Goal: Information Seeking & Learning: Learn about a topic

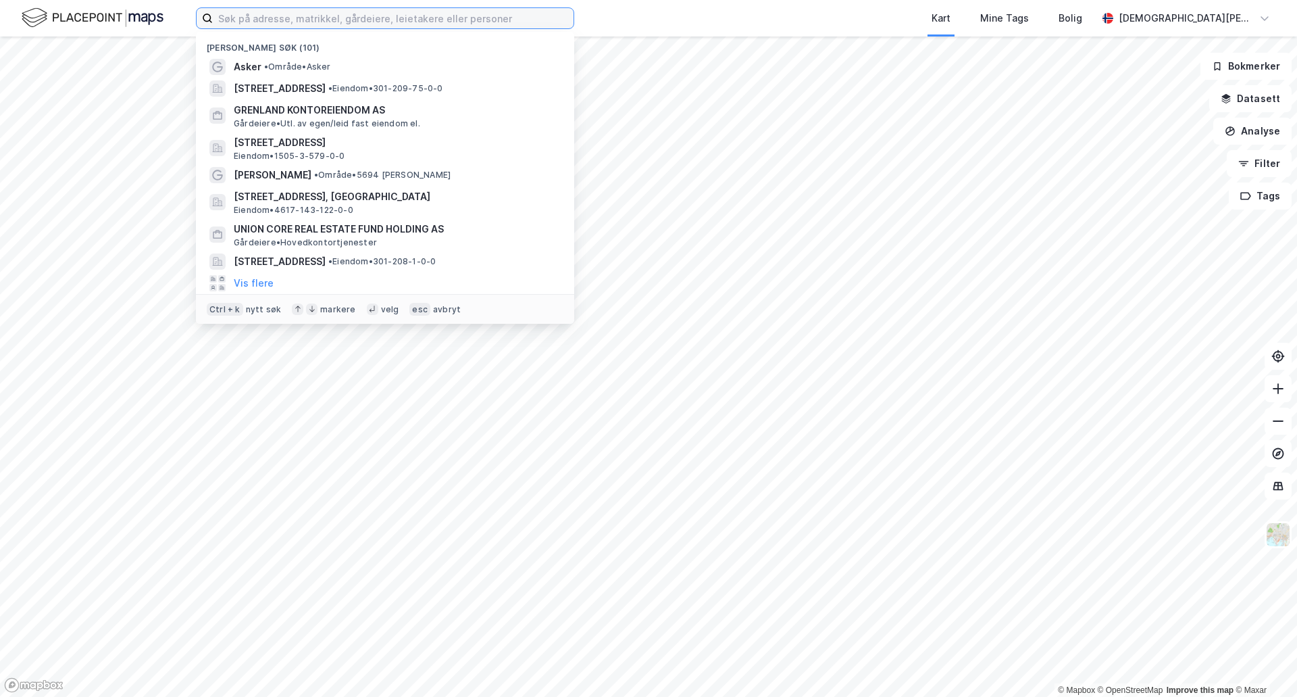
click at [315, 21] on input at bounding box center [393, 18] width 361 height 20
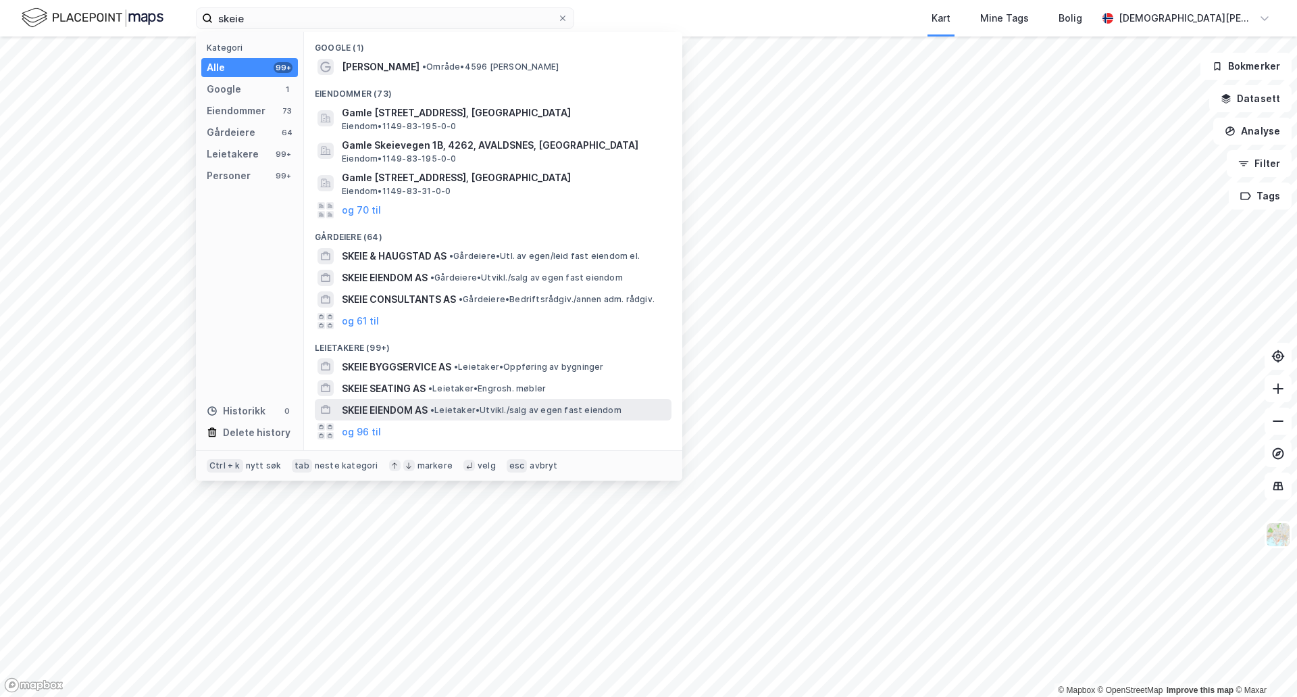
click at [505, 411] on span "• Leietaker • [GEOGRAPHIC_DATA]/salg av egen fast eiendom" at bounding box center [525, 410] width 191 height 11
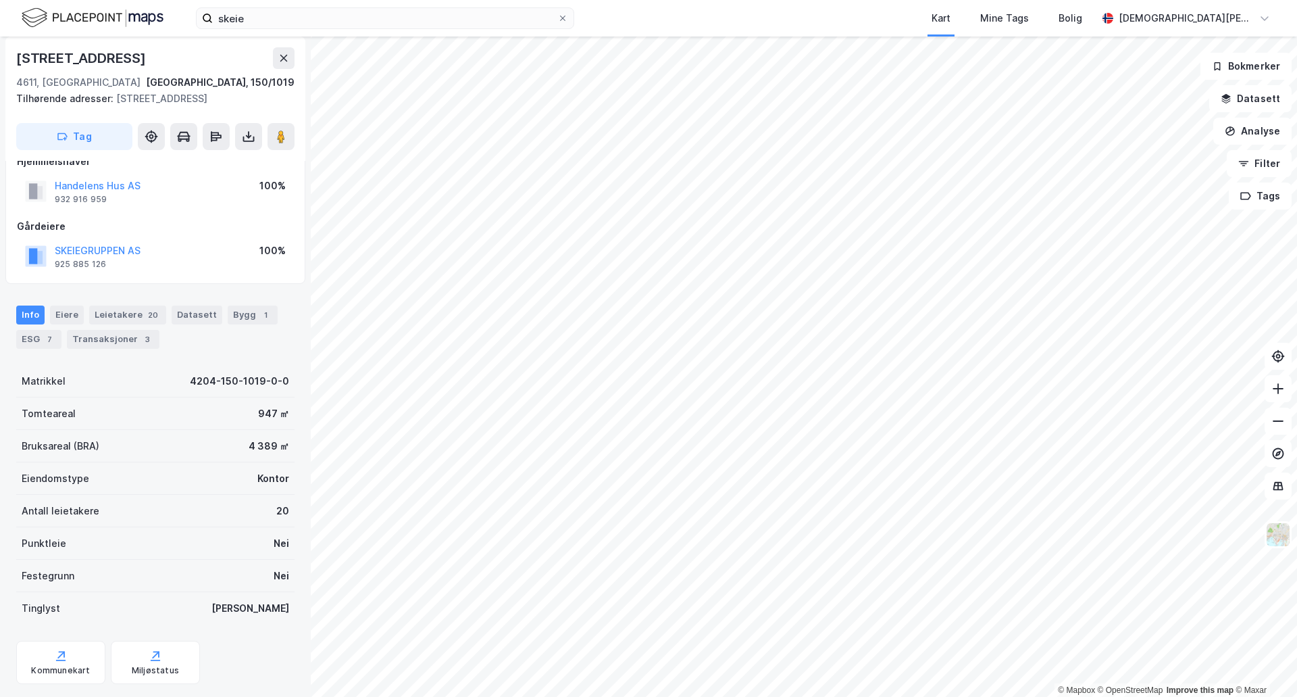
scroll to position [99, 0]
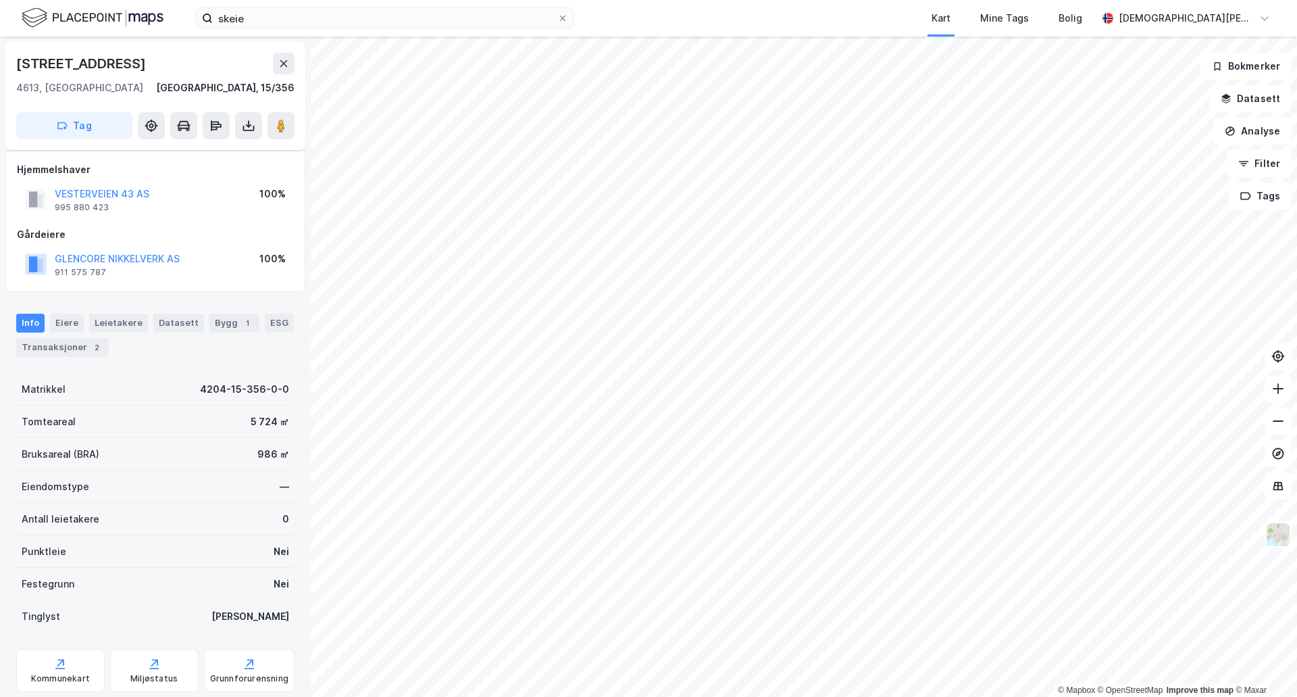
scroll to position [99, 0]
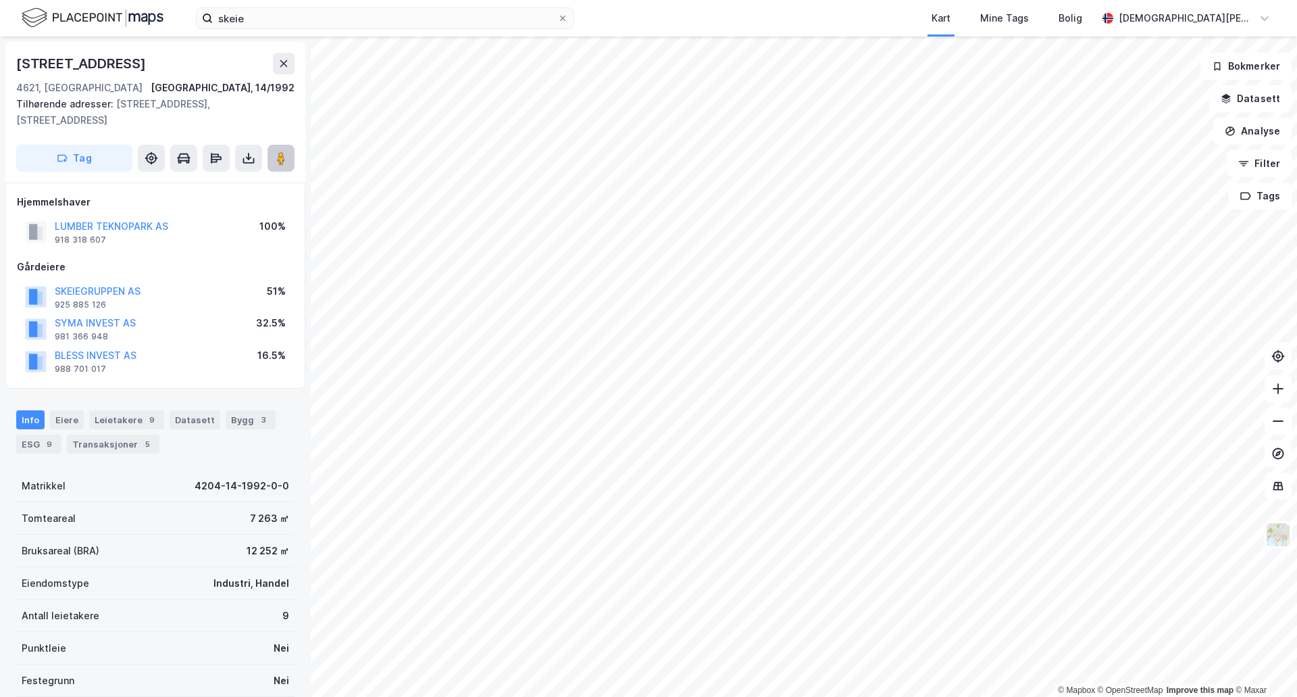
click at [276, 161] on icon at bounding box center [281, 158] width 14 height 14
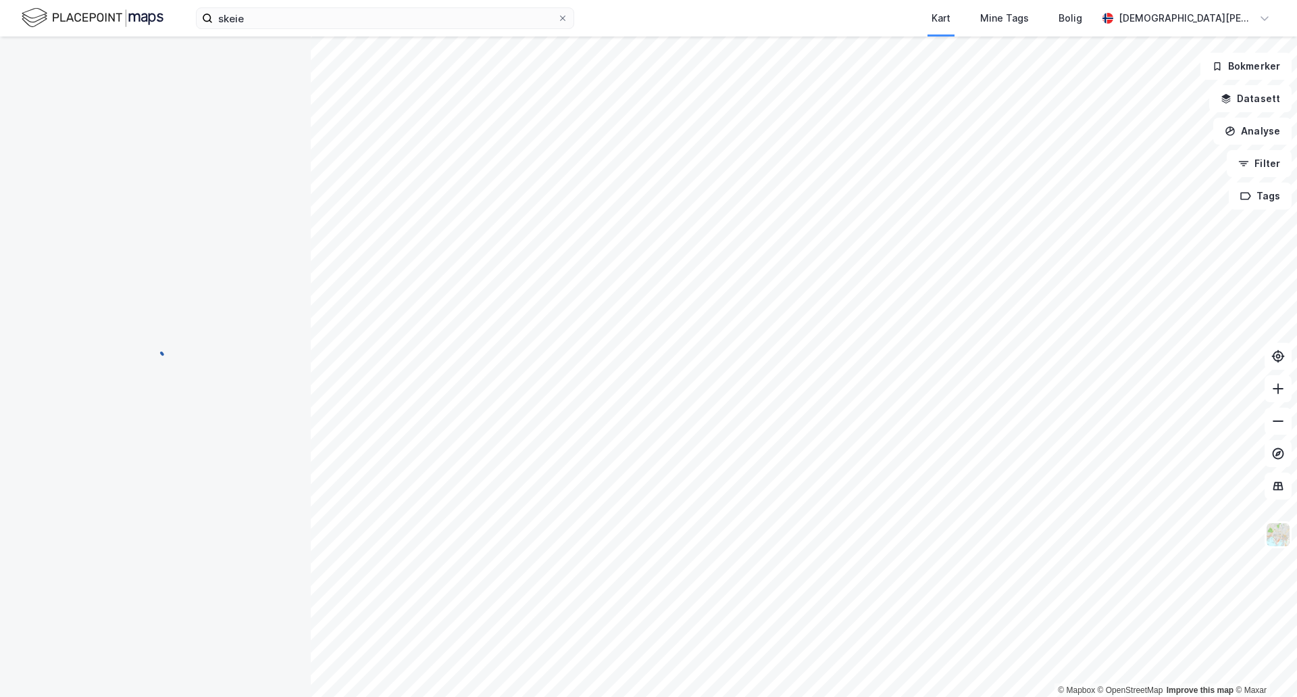
scroll to position [1, 0]
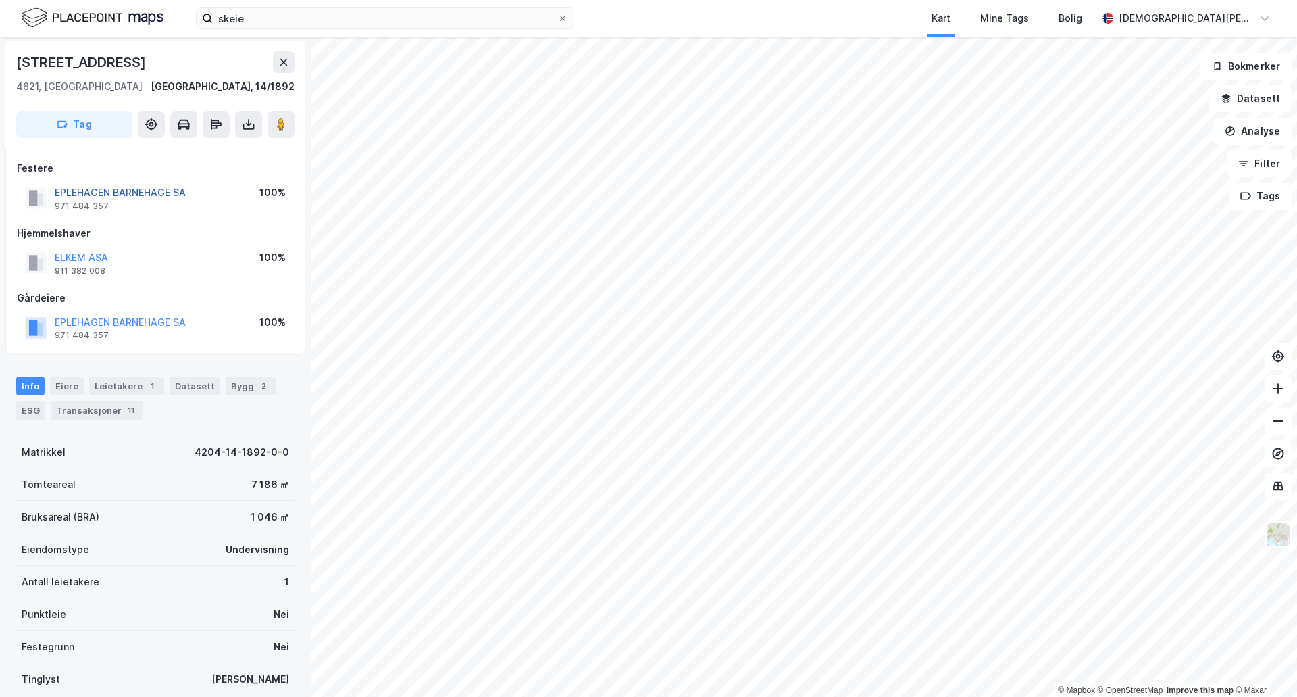
click at [0, 0] on button "EPLEHAGEN BARNEHAGE SA" at bounding box center [0, 0] width 0 height 0
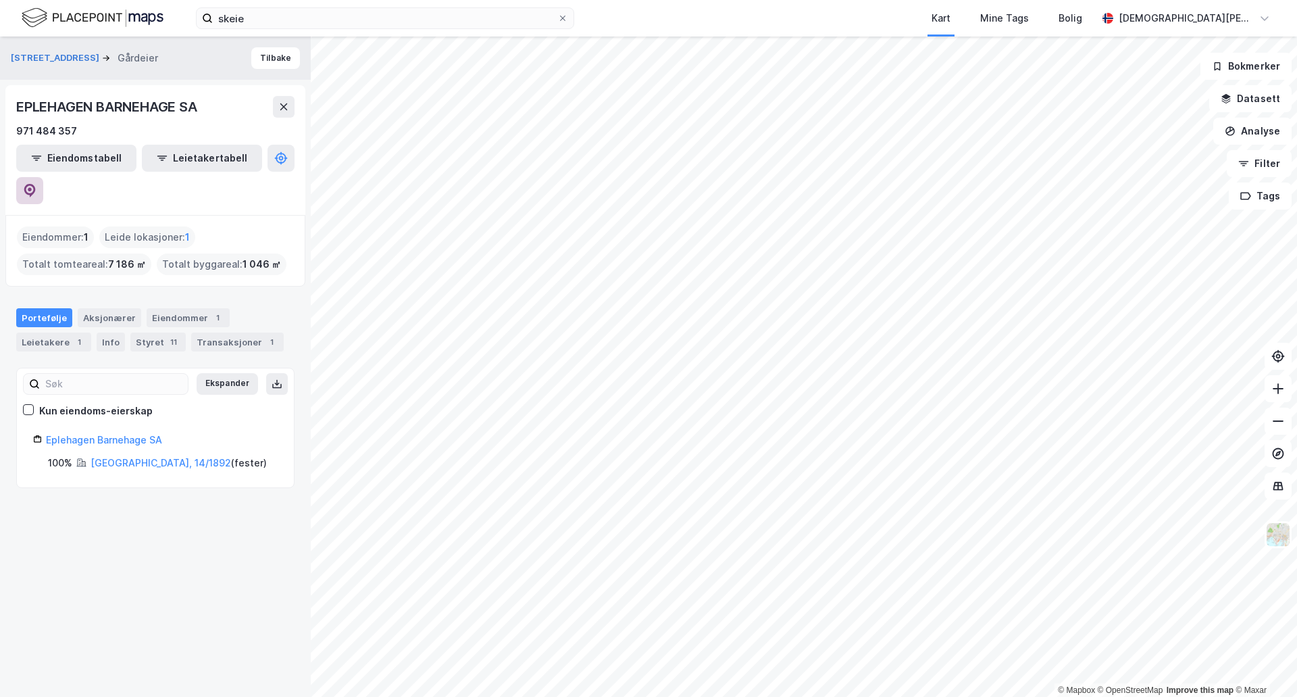
click at [43, 177] on button at bounding box center [29, 190] width 27 height 27
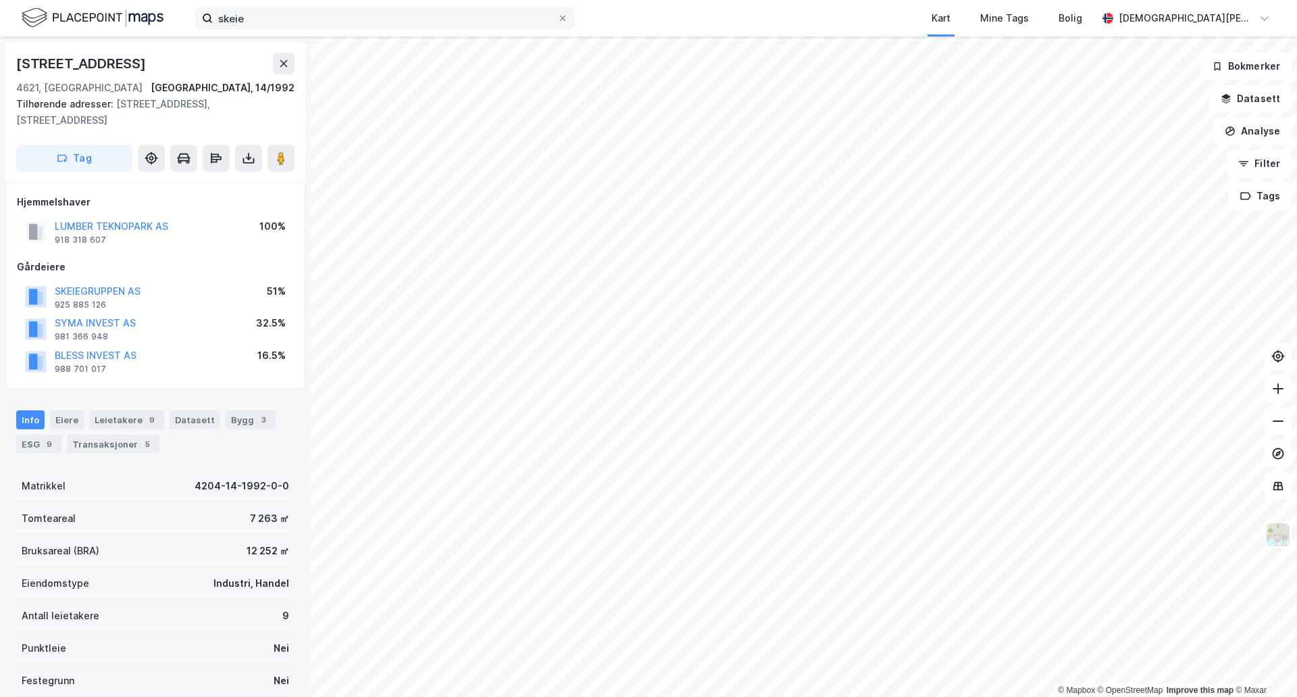
scroll to position [1, 0]
click at [118, 420] on div "Leietakere 9" at bounding box center [126, 418] width 75 height 19
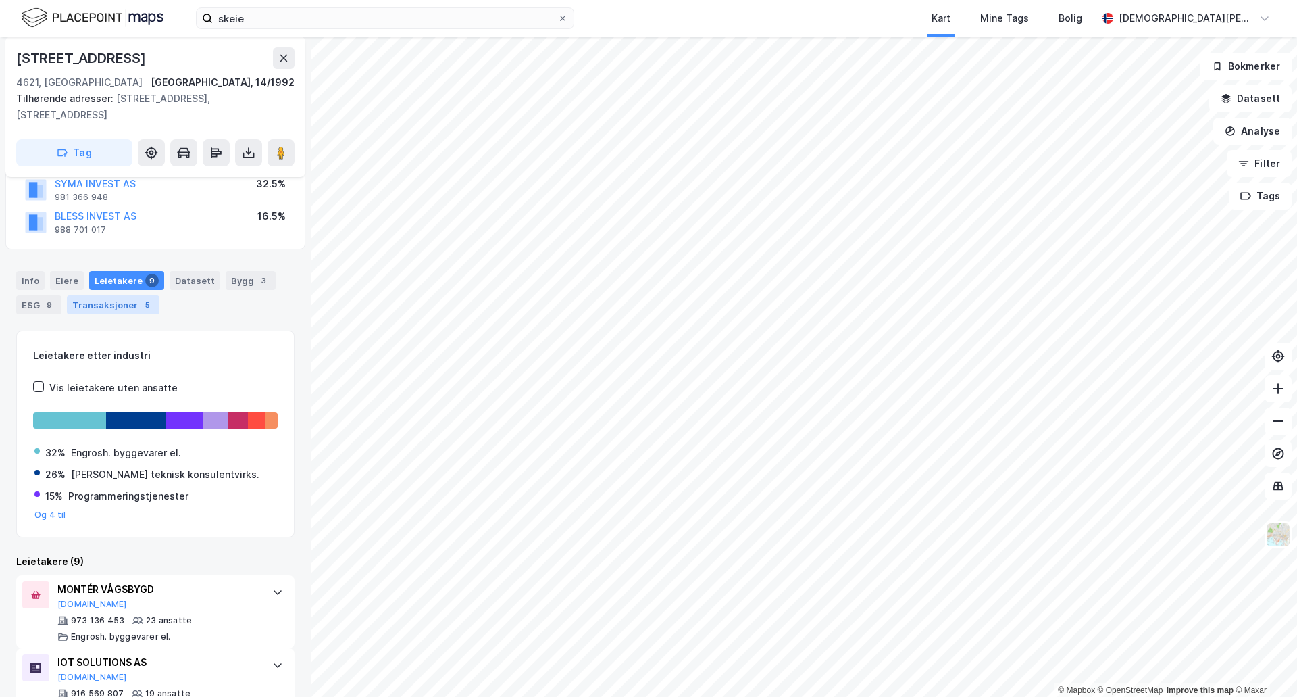
scroll to position [31, 0]
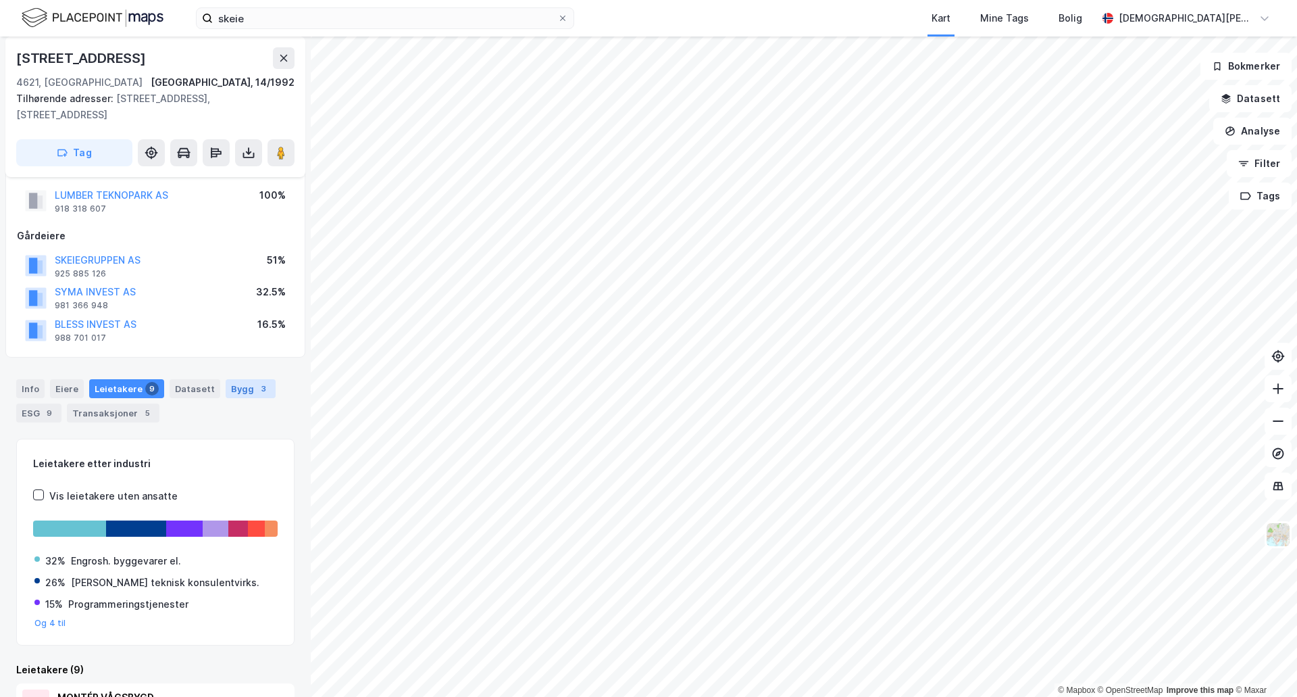
click at [234, 386] on div "Bygg 3" at bounding box center [251, 388] width 50 height 19
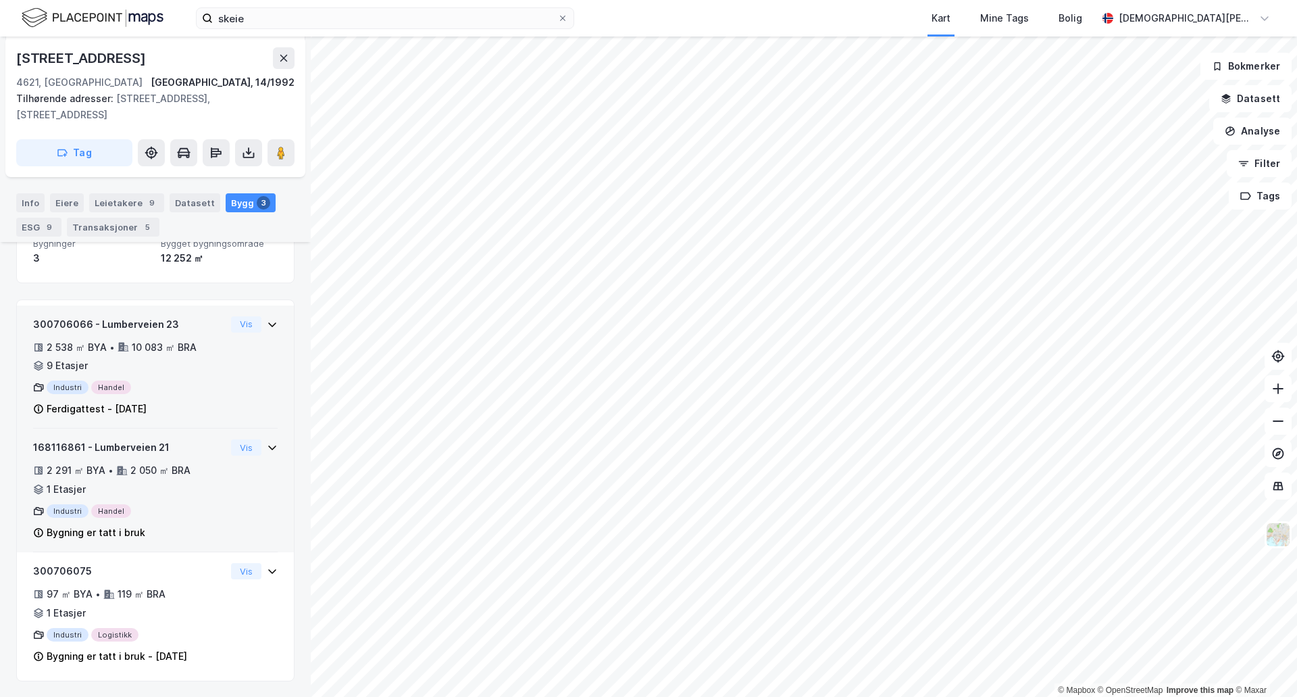
scroll to position [249, 0]
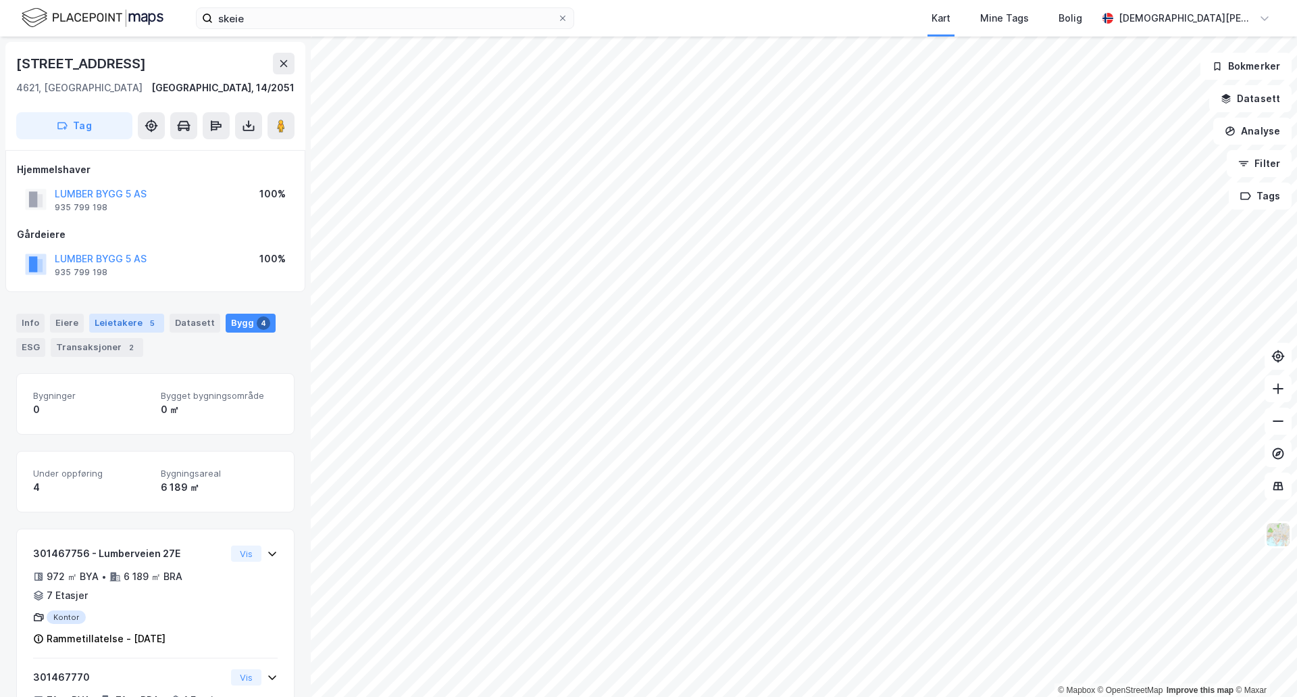
click at [118, 320] on div "Leietakere 5" at bounding box center [126, 322] width 75 height 19
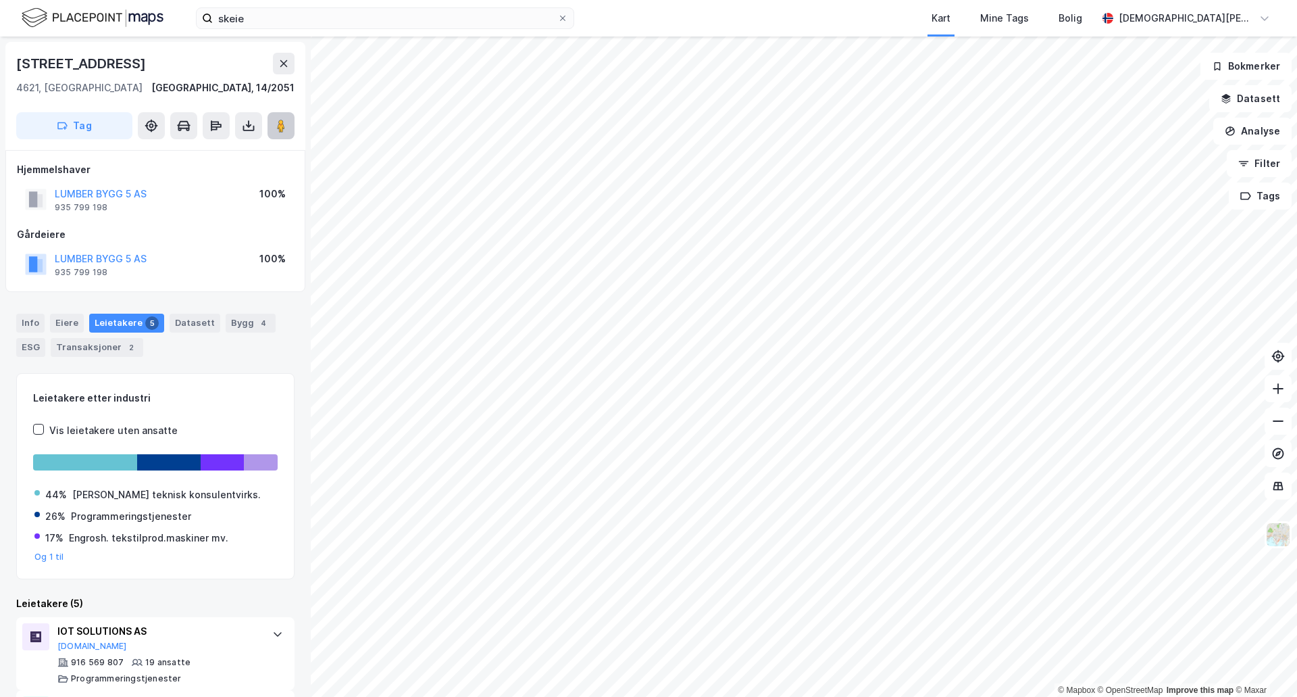
click at [274, 134] on button at bounding box center [281, 125] width 27 height 27
click at [248, 16] on input "skeie" at bounding box center [385, 18] width 345 height 20
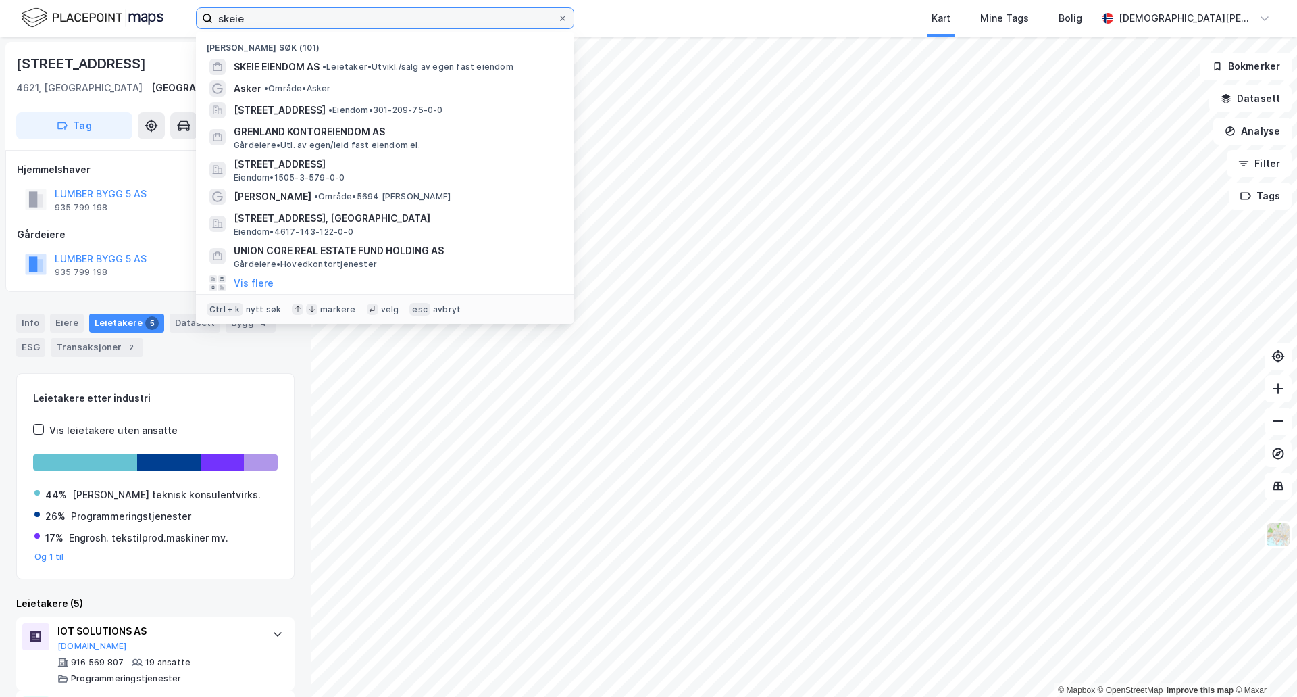
click at [248, 16] on input "skeie" at bounding box center [385, 18] width 345 height 20
click at [250, 18] on input "skeie" at bounding box center [385, 18] width 345 height 20
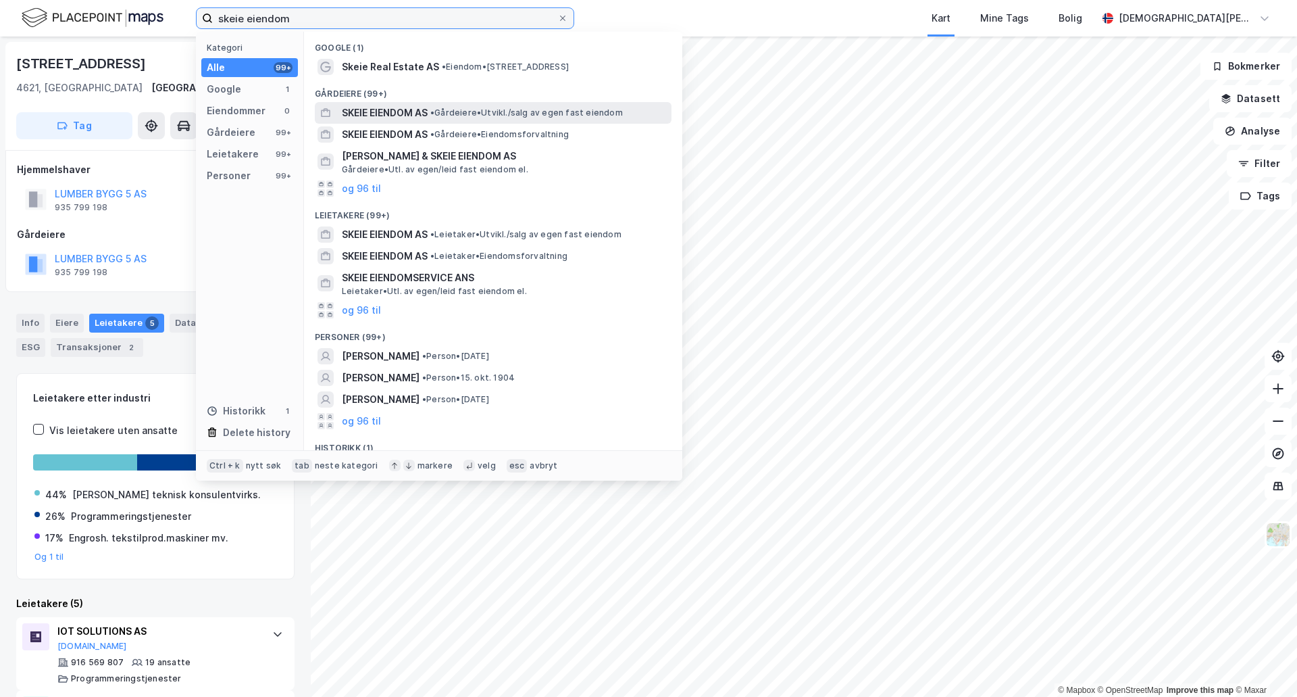
type input "skeie eiendom"
click at [573, 109] on span "• Gårdeiere • [GEOGRAPHIC_DATA]/salg av egen fast eiendom" at bounding box center [526, 112] width 193 height 11
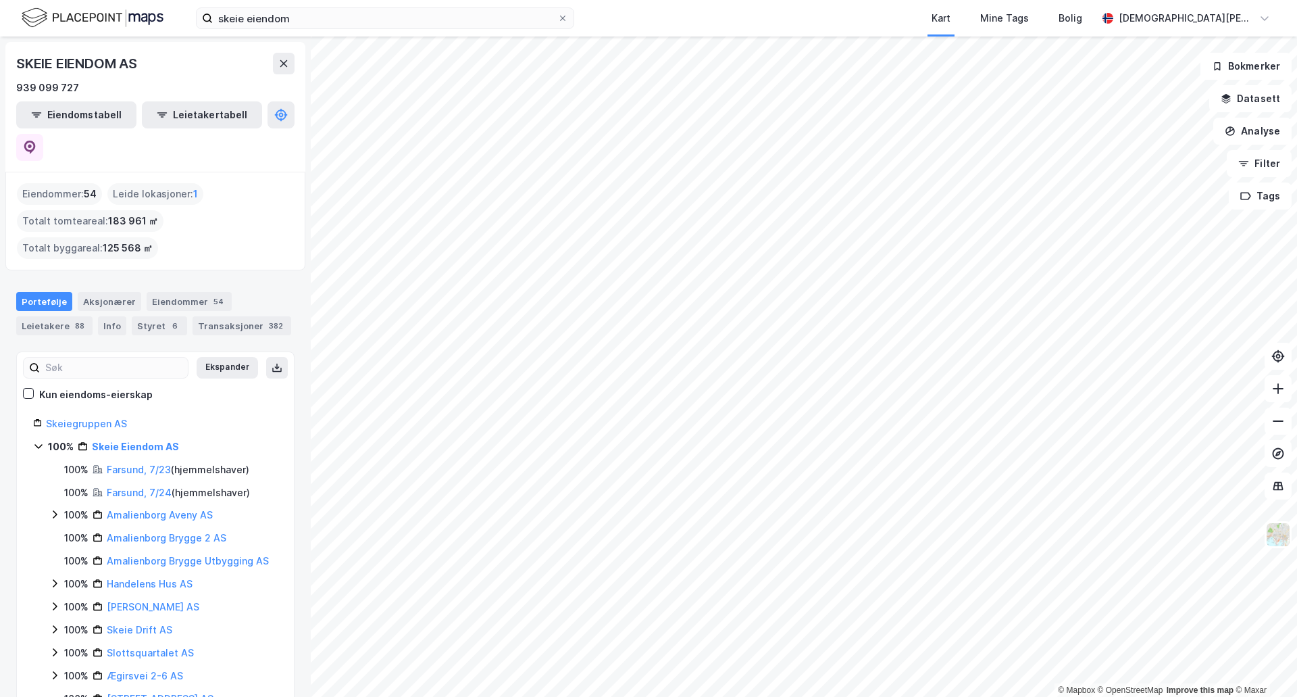
click at [970, 0] on html "skeie eiendom Kart Mine Tags Bolig [PERSON_NAME] © Mapbox © OpenStreetMap Impro…" at bounding box center [648, 348] width 1297 height 697
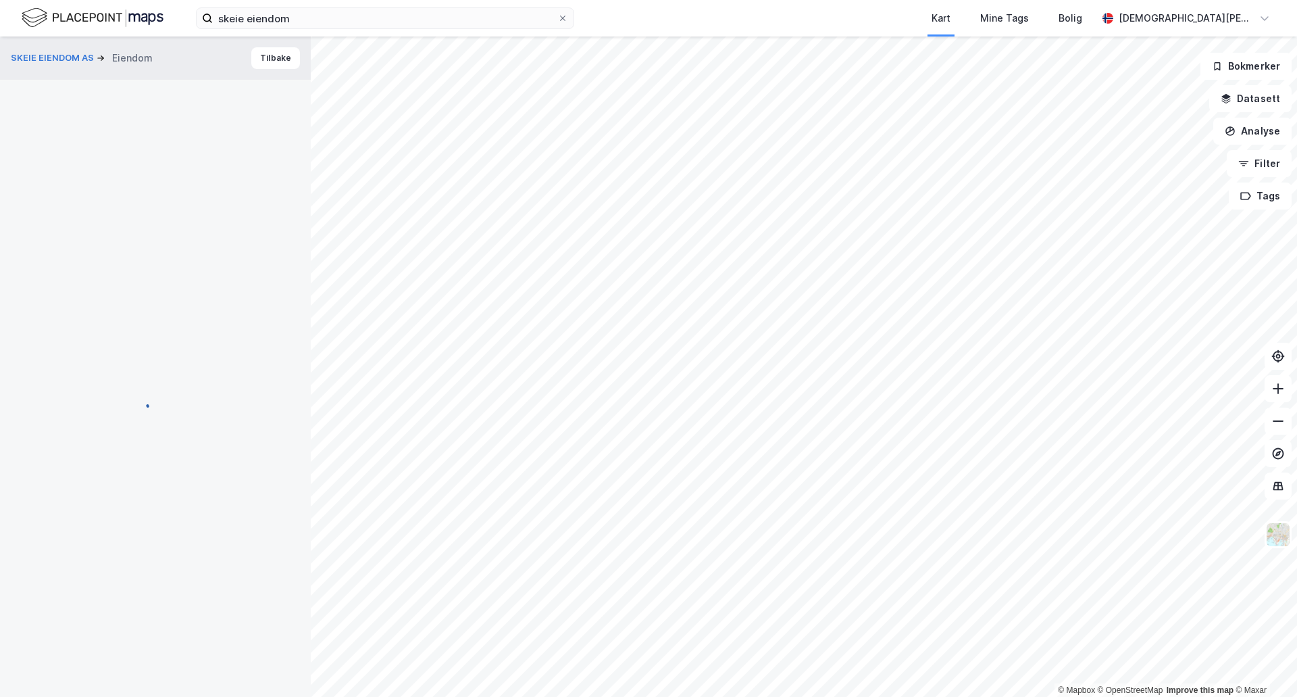
scroll to position [2, 0]
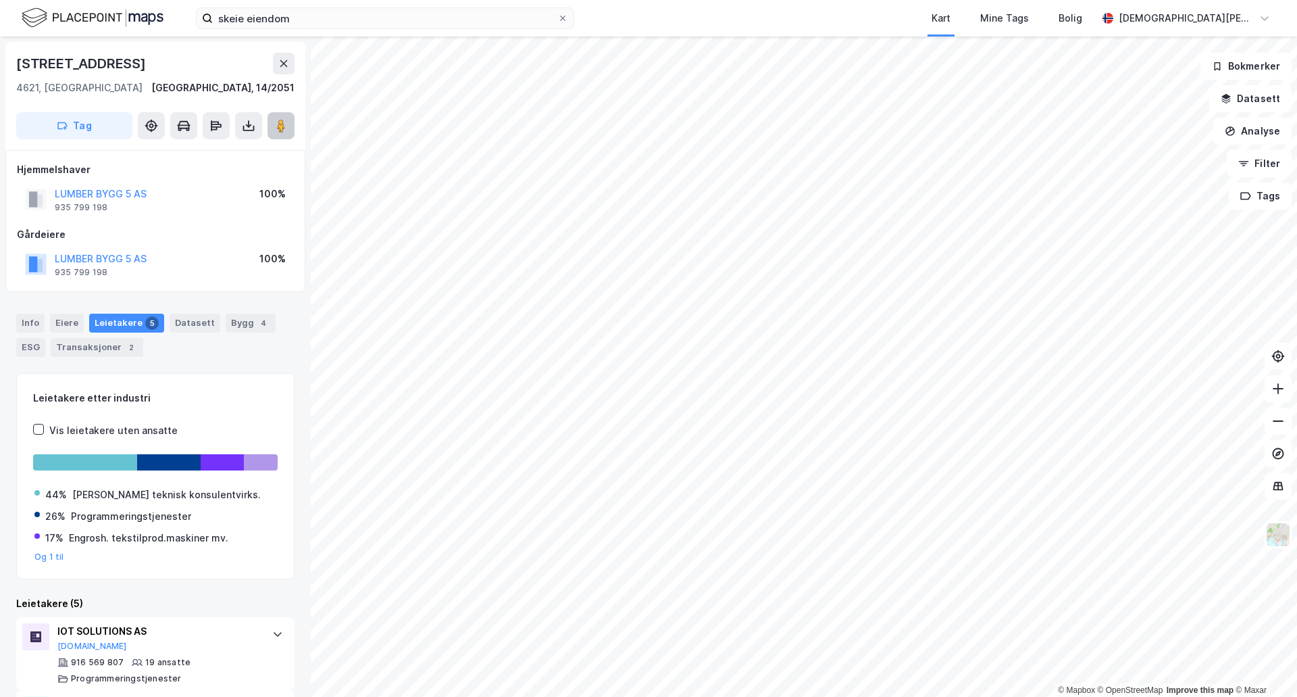
click at [289, 128] on button at bounding box center [281, 125] width 27 height 27
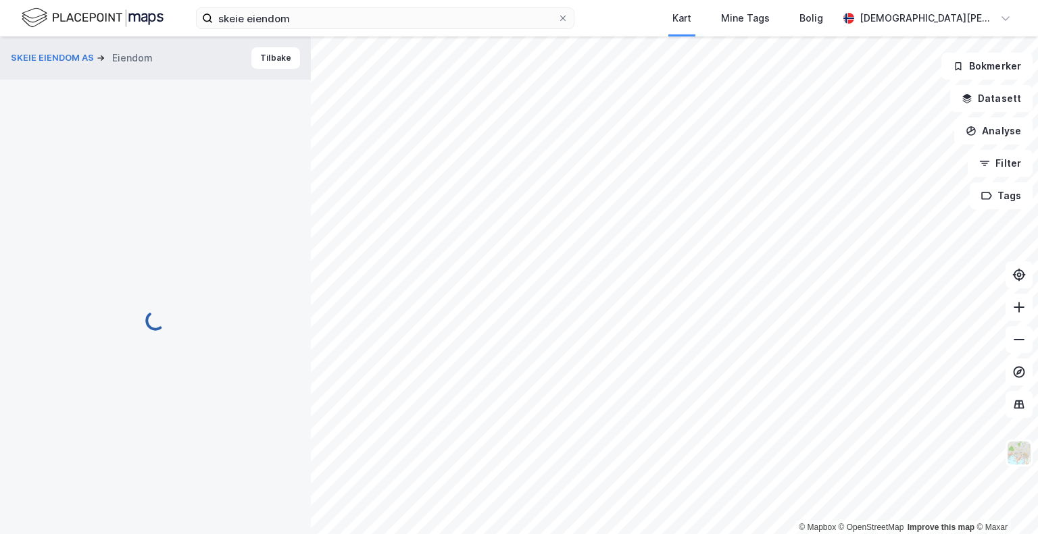
scroll to position [2, 0]
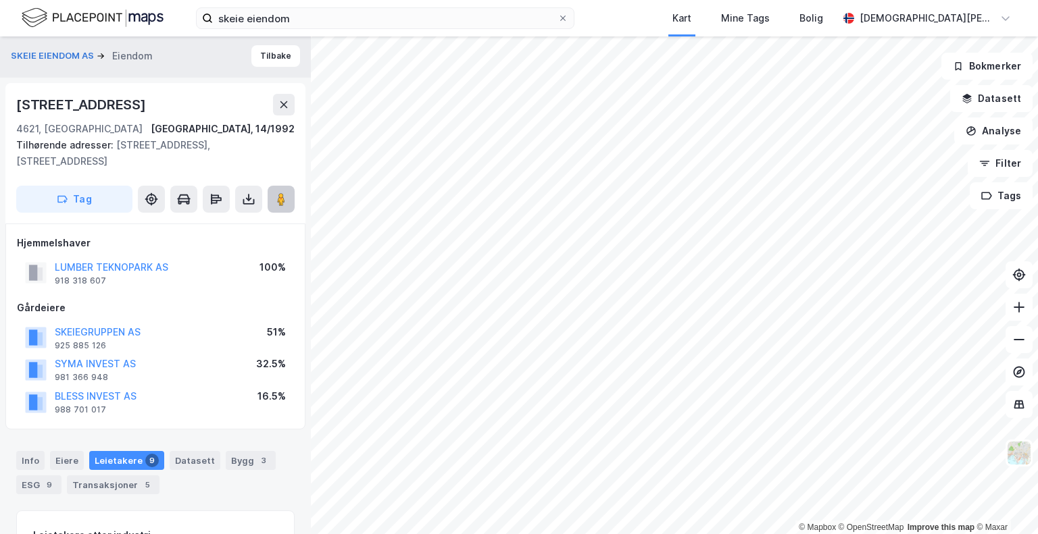
click at [294, 194] on button at bounding box center [281, 199] width 27 height 27
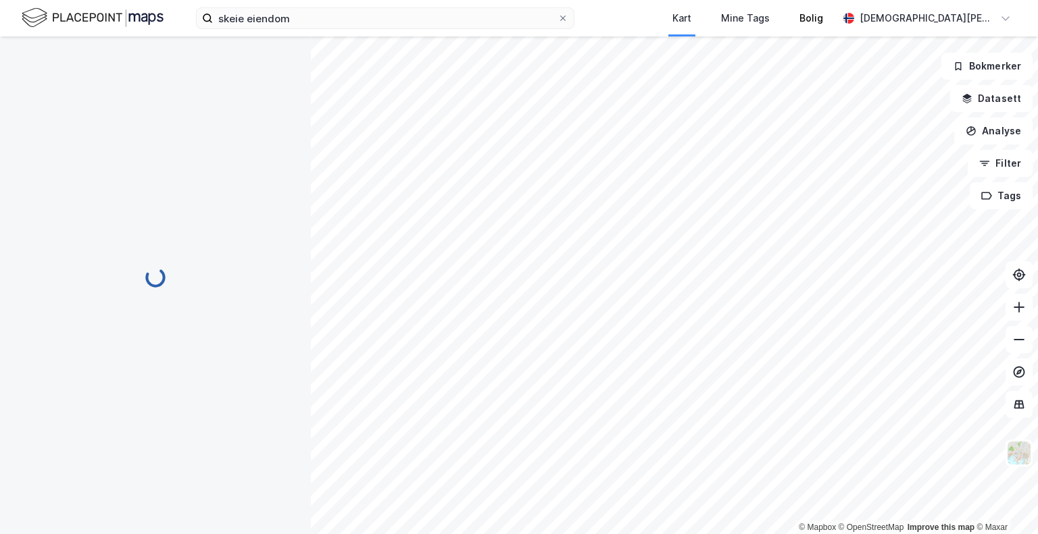
scroll to position [2, 0]
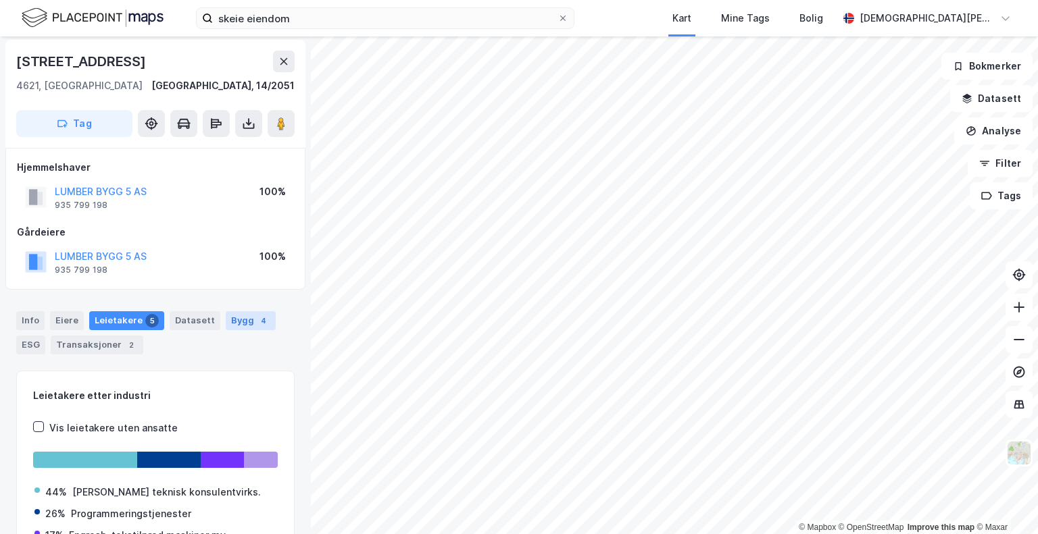
click at [226, 319] on div "Bygg 4" at bounding box center [251, 320] width 50 height 19
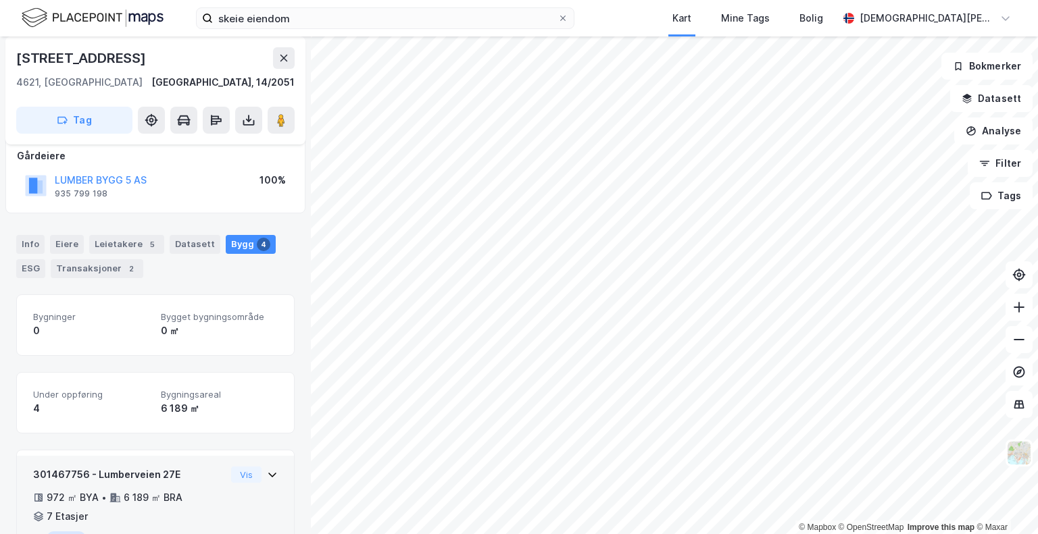
scroll to position [76, 0]
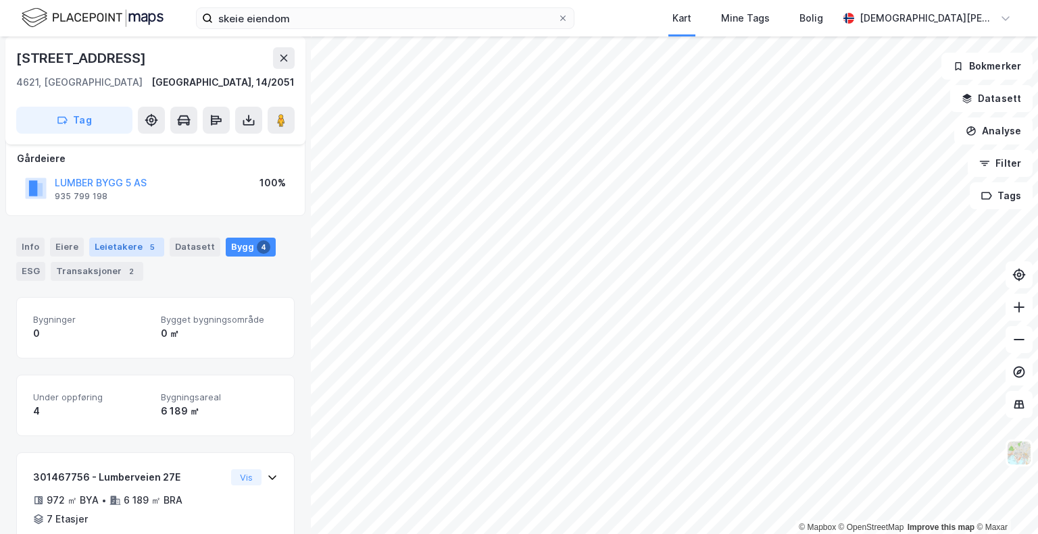
click at [128, 248] on div "Leietakere 5" at bounding box center [126, 247] width 75 height 19
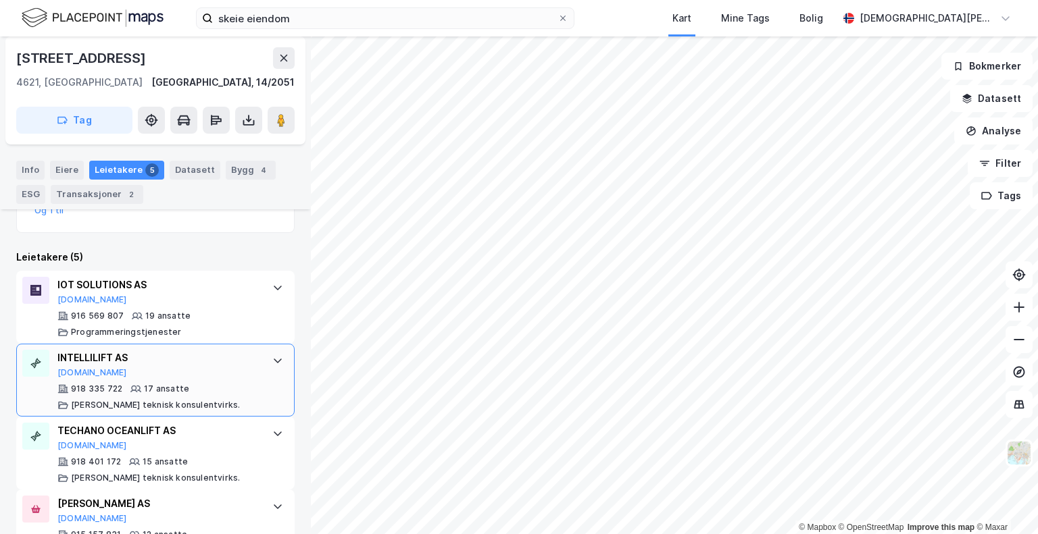
scroll to position [462, 0]
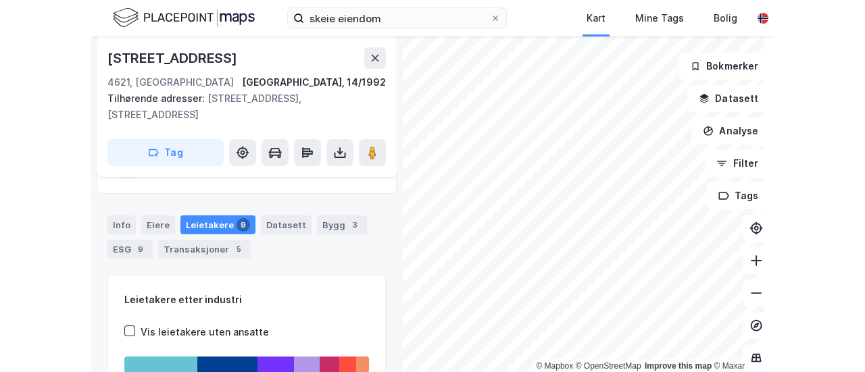
scroll to position [238, 0]
